Goal: Transaction & Acquisition: Purchase product/service

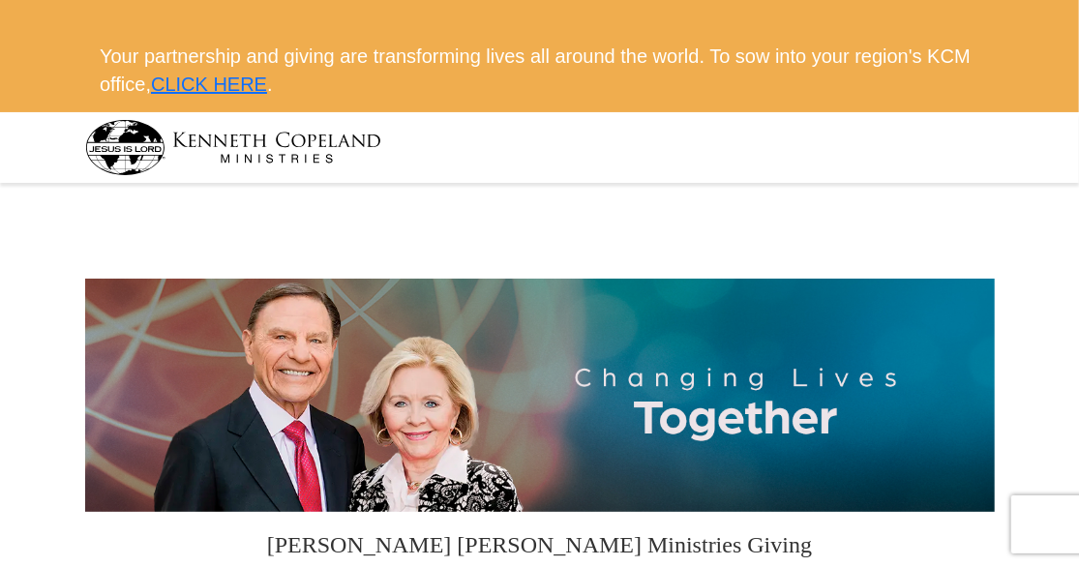
drag, startPoint x: 0, startPoint y: 0, endPoint x: 716, endPoint y: 274, distance: 766.6
click at [716, 274] on div at bounding box center [540, 268] width 910 height 19
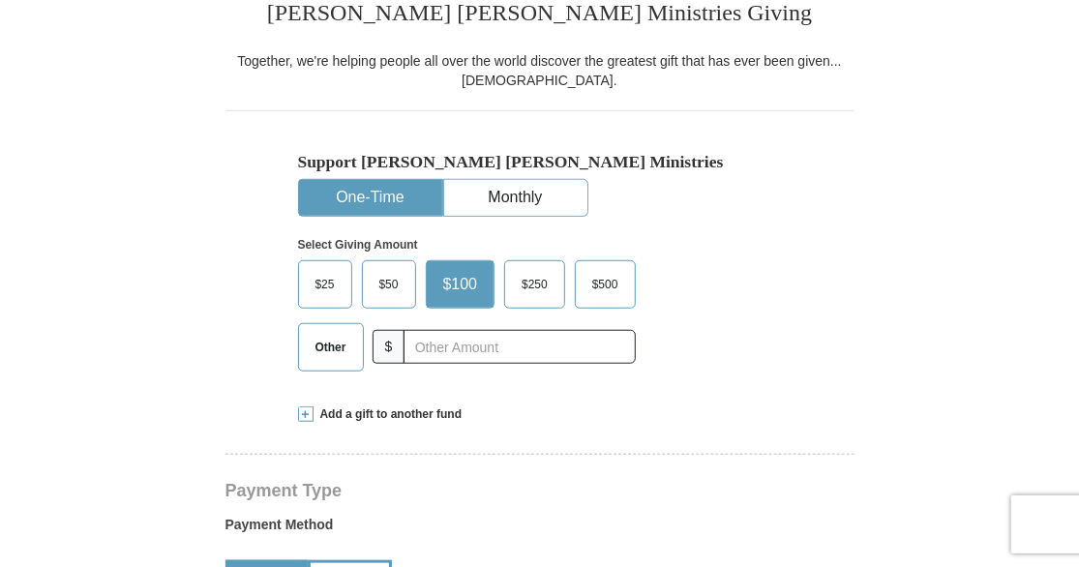
scroll to position [532, 0]
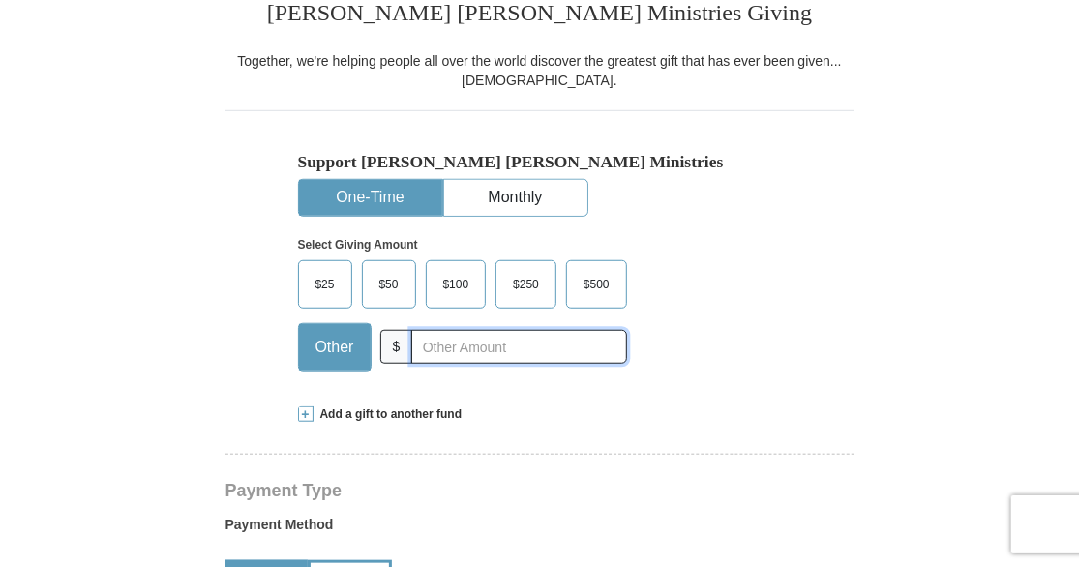
click at [440, 346] on input "text" at bounding box center [518, 347] width 215 height 34
type input "6.50"
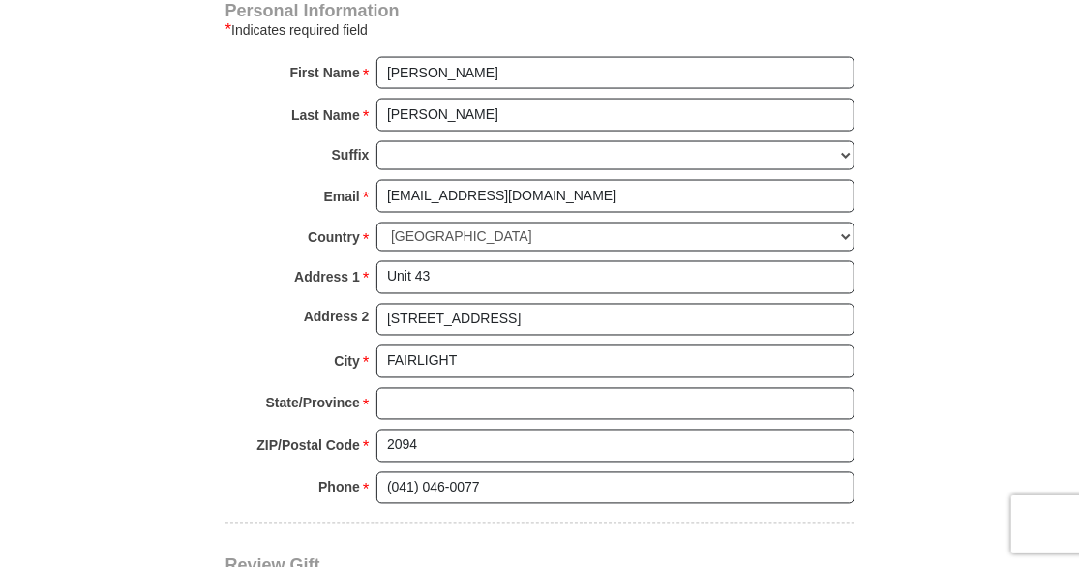
scroll to position [1363, 0]
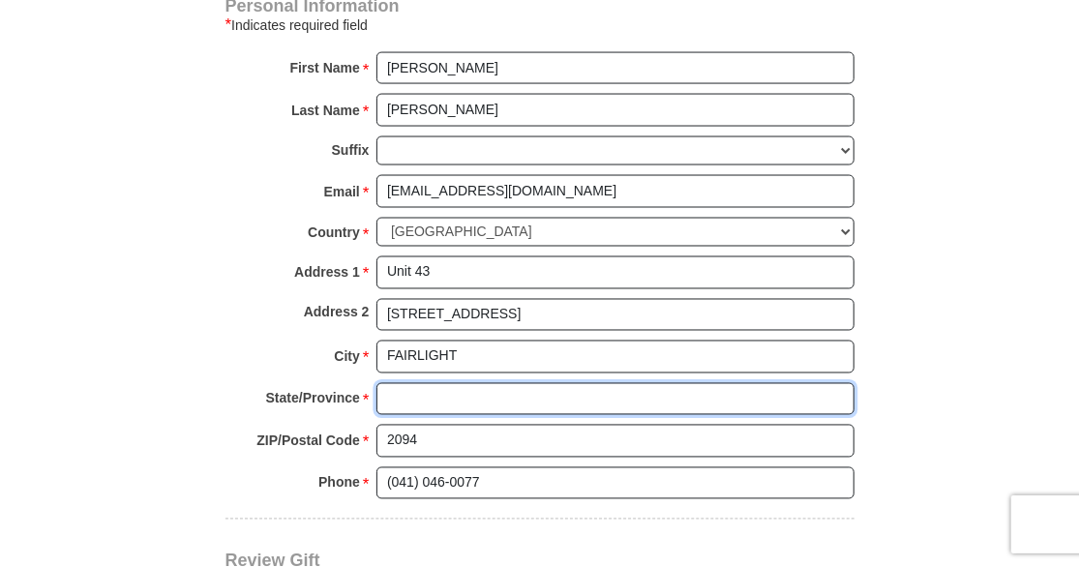
click at [474, 391] on input "State/Province *" at bounding box center [615, 399] width 478 height 33
type input "NSW"
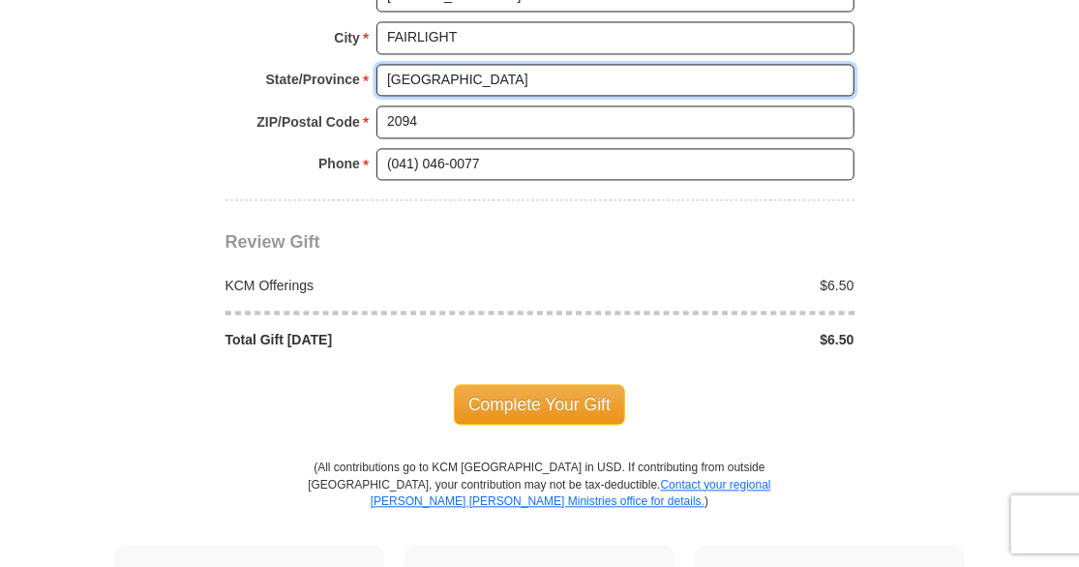
scroll to position [1683, 0]
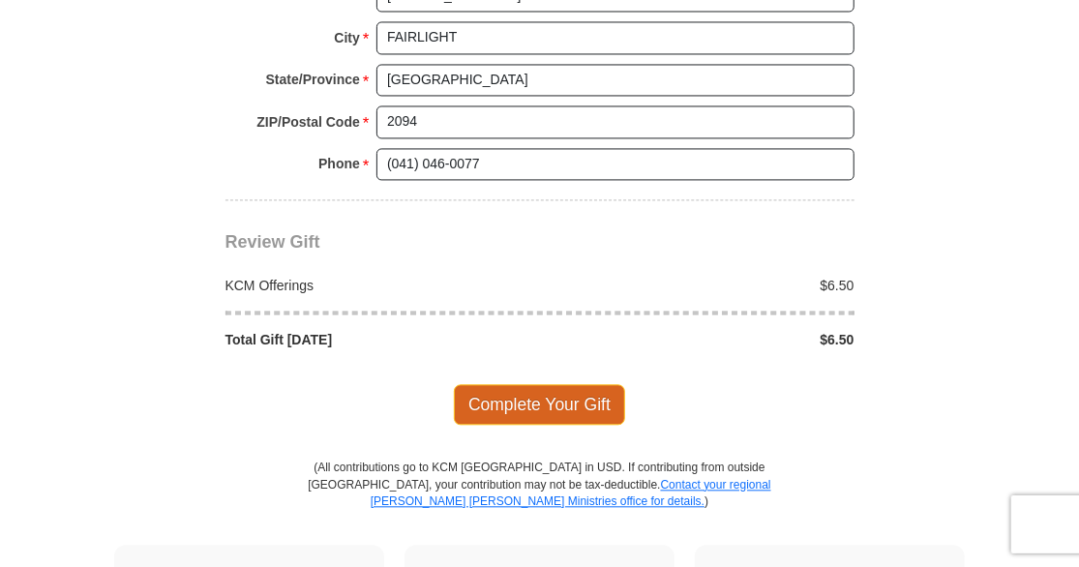
click at [540, 393] on span "Complete Your Gift" at bounding box center [539, 404] width 171 height 41
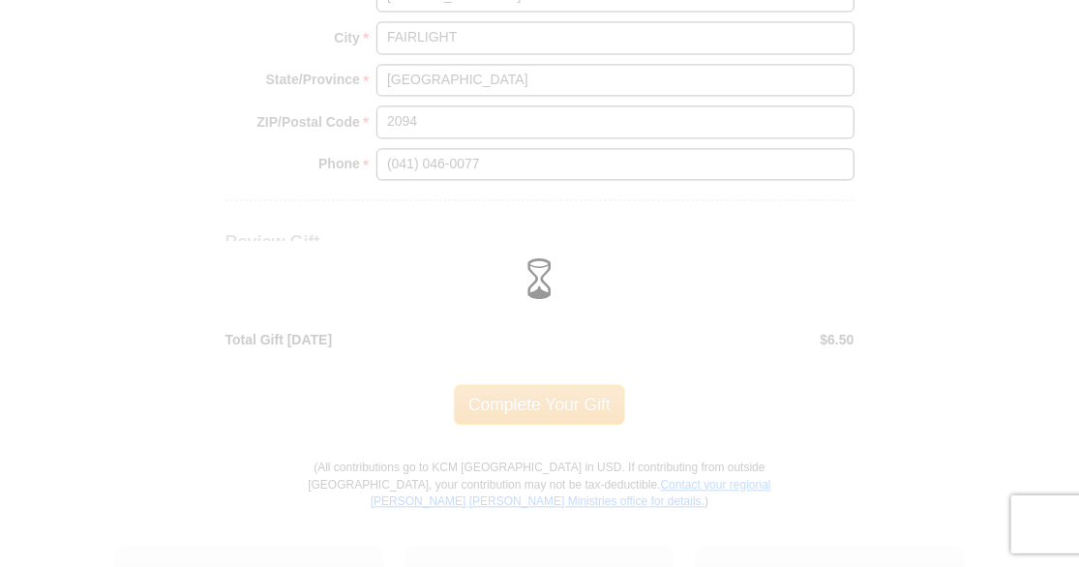
click at [808, 532] on div at bounding box center [539, 283] width 1079 height 567
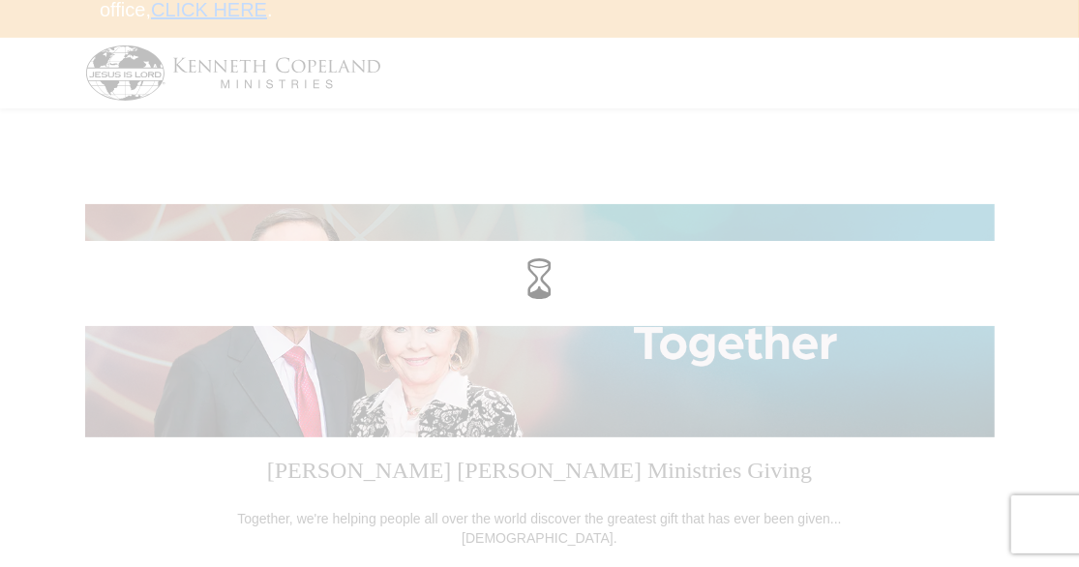
scroll to position [0, 0]
